Goal: Navigation & Orientation: Find specific page/section

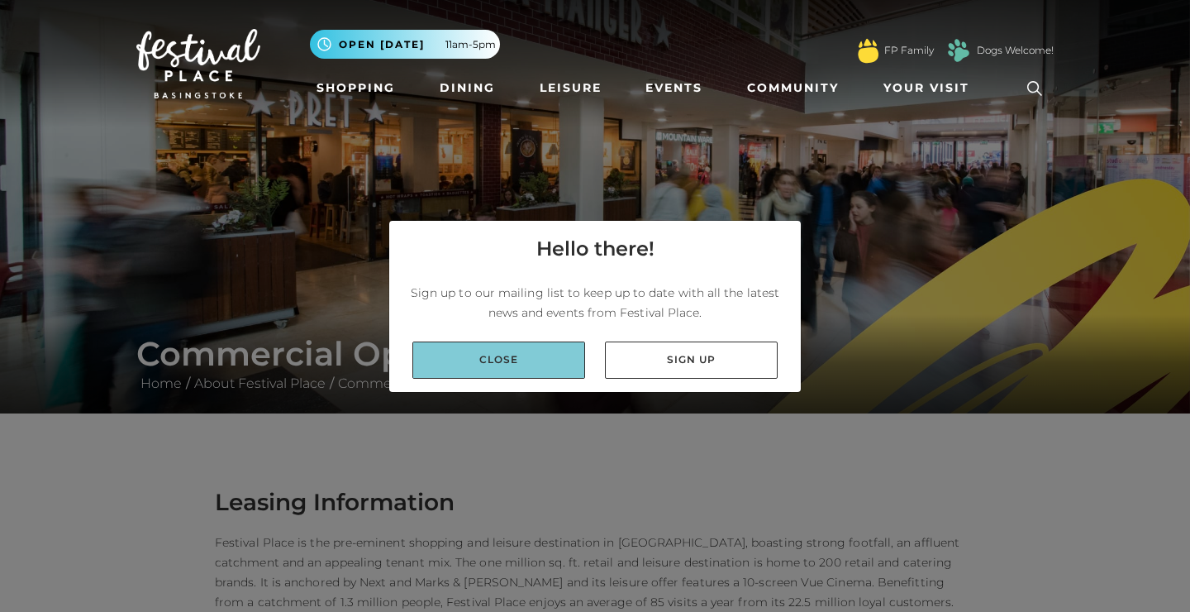
click at [506, 359] on link "Close" at bounding box center [498, 359] width 173 height 37
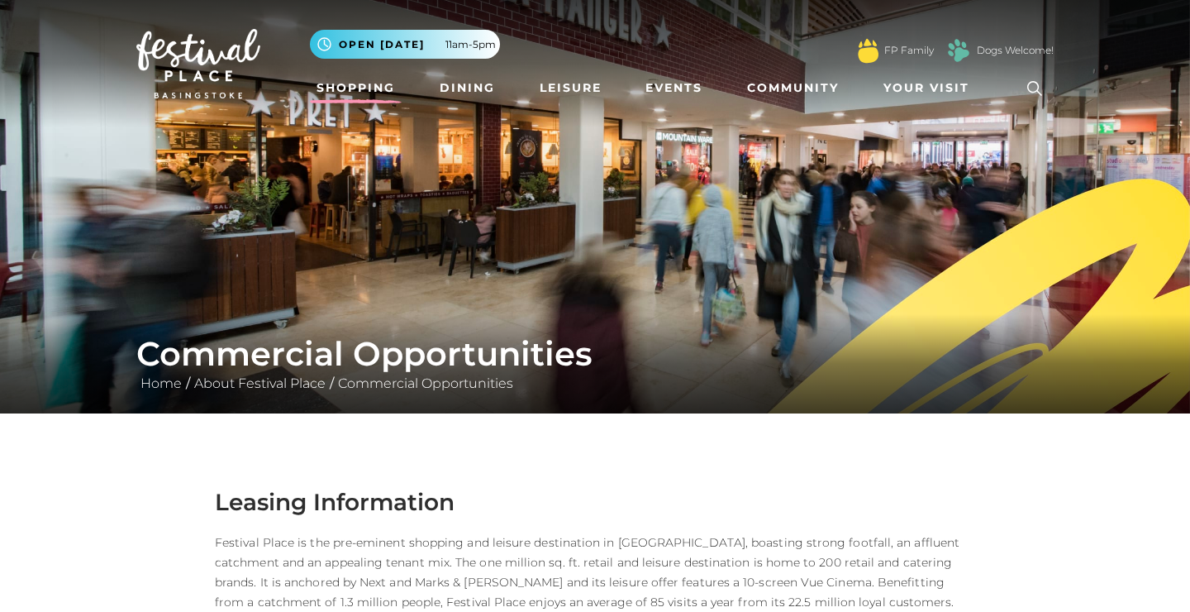
click at [355, 88] on link "Shopping" at bounding box center [356, 88] width 92 height 31
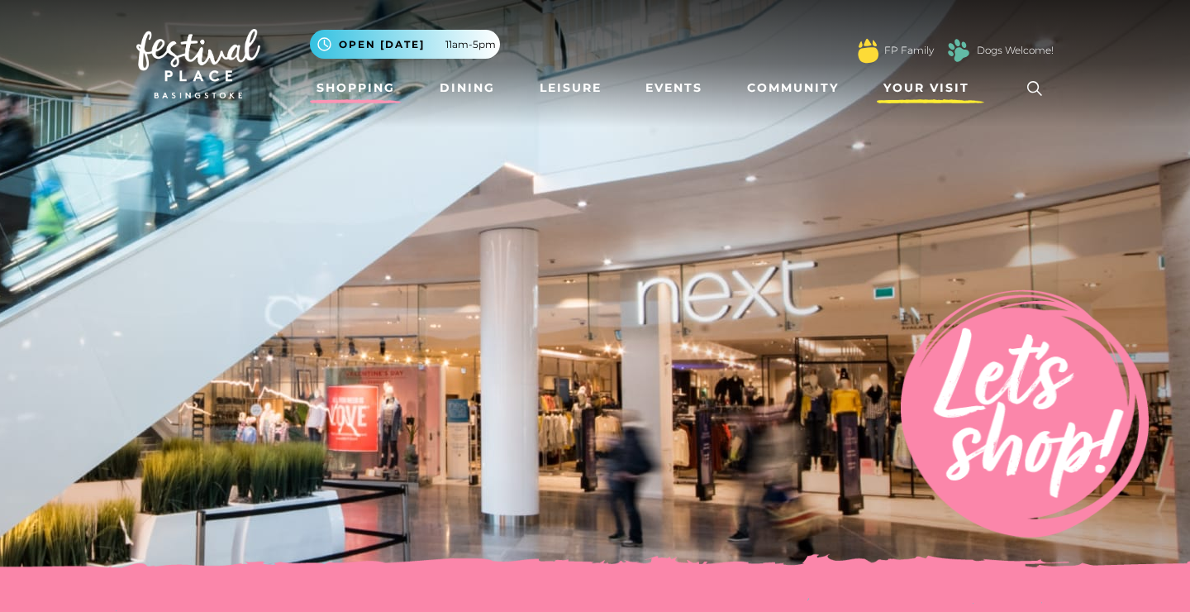
click at [912, 83] on span "Your Visit" at bounding box center [926, 87] width 86 height 17
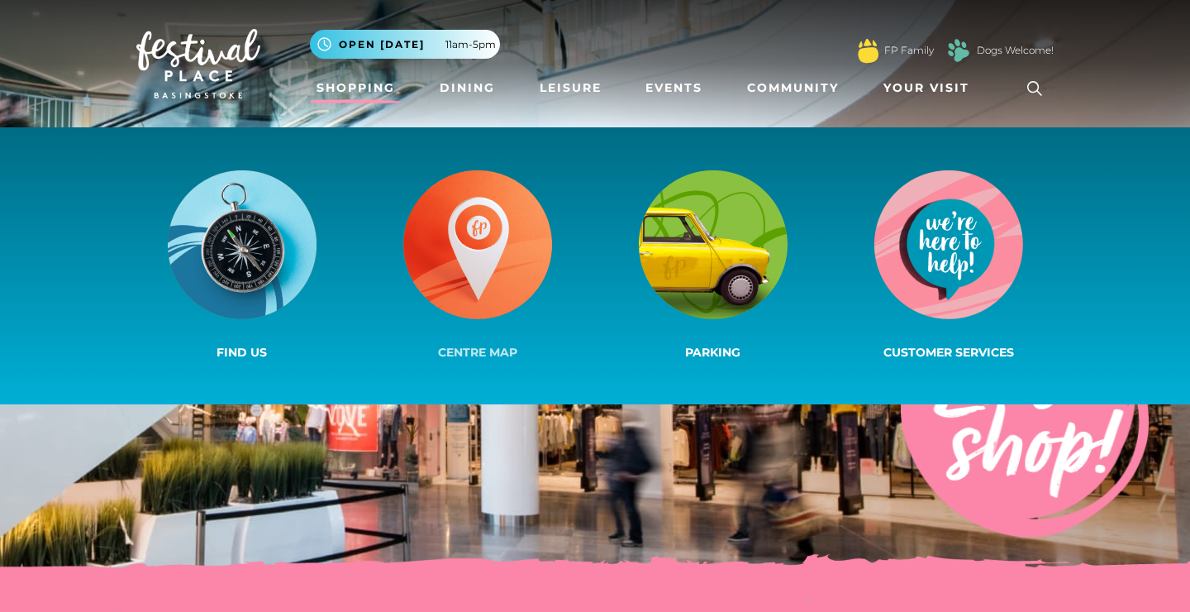
click at [475, 258] on img at bounding box center [477, 244] width 149 height 149
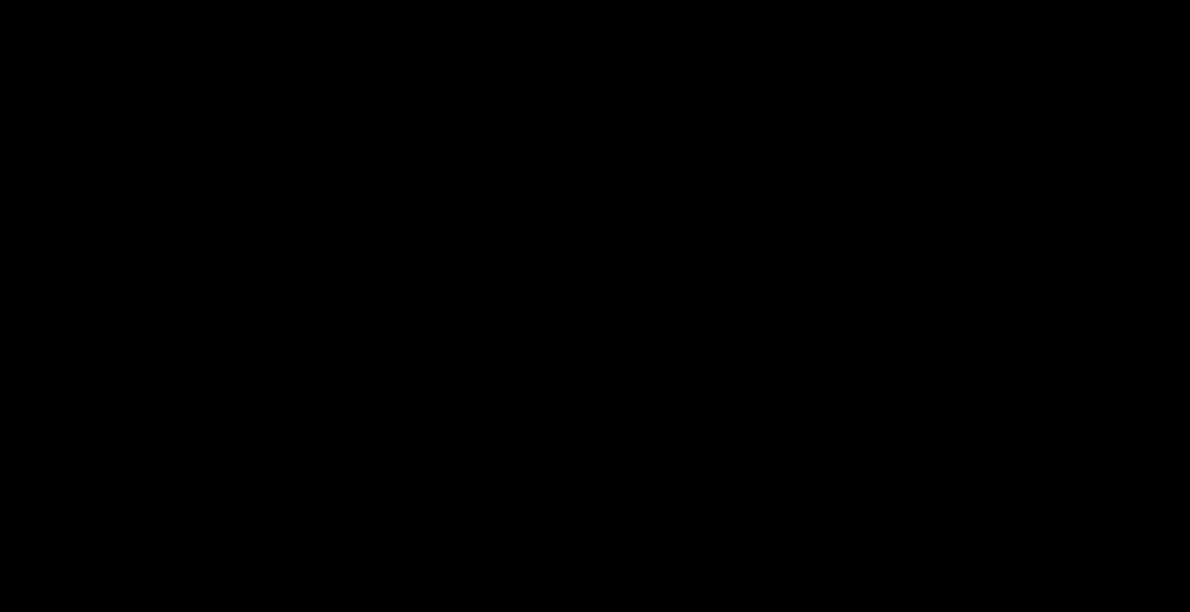
scroll to position [412, 0]
click at [534, 442] on rect at bounding box center [539, 447] width 10 height 10
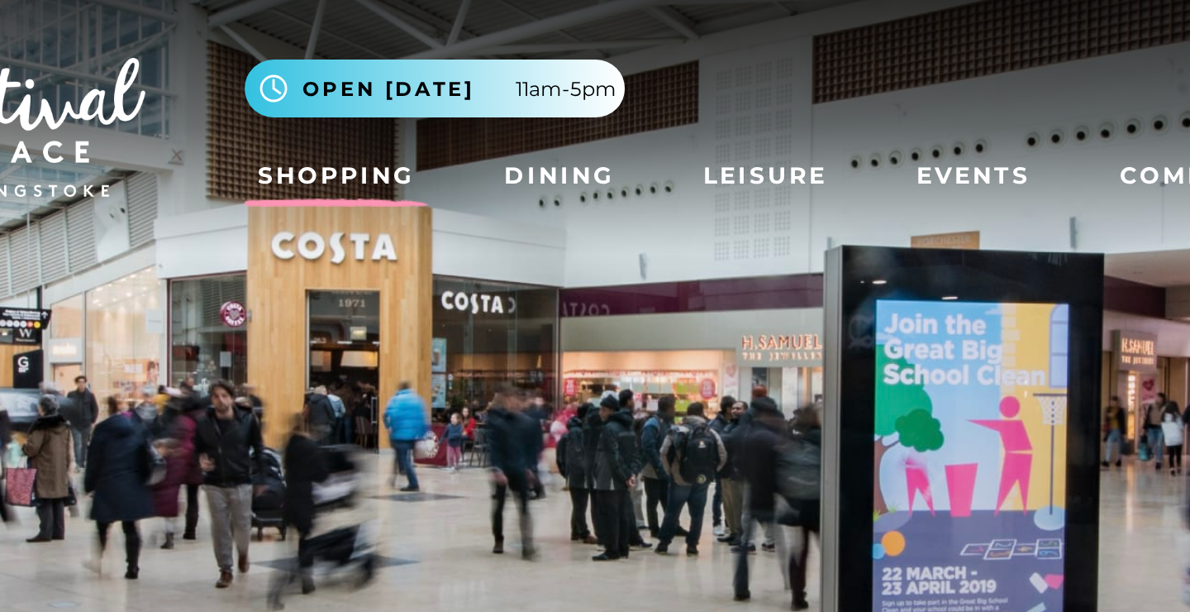
scroll to position [0, 0]
